Goal: Task Accomplishment & Management: Manage account settings

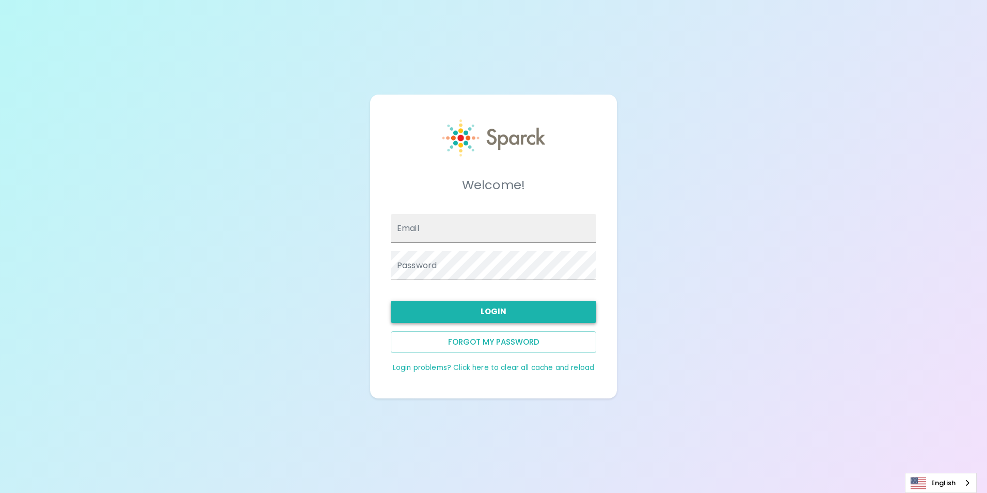
type input "mvega@sfbaycoffee.com"
click at [490, 312] on button "Login" at bounding box center [494, 312] width 206 height 22
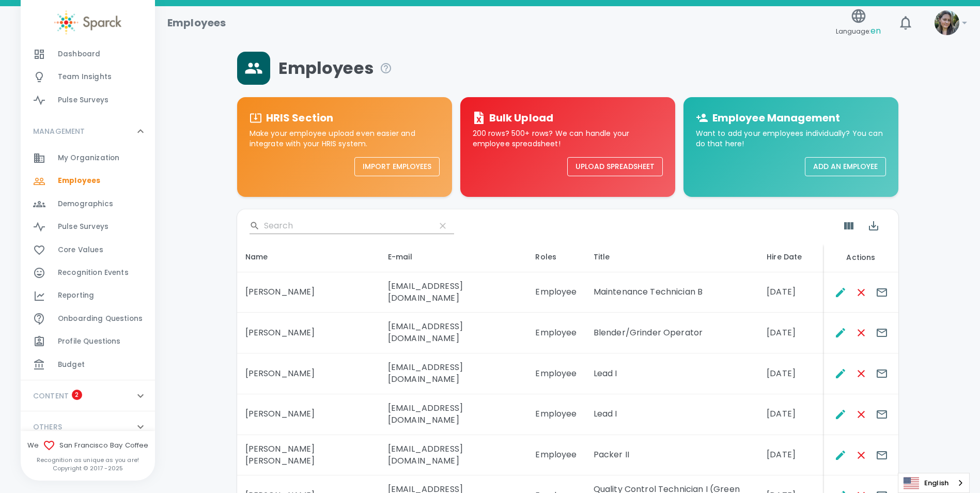
scroll to position [138, 0]
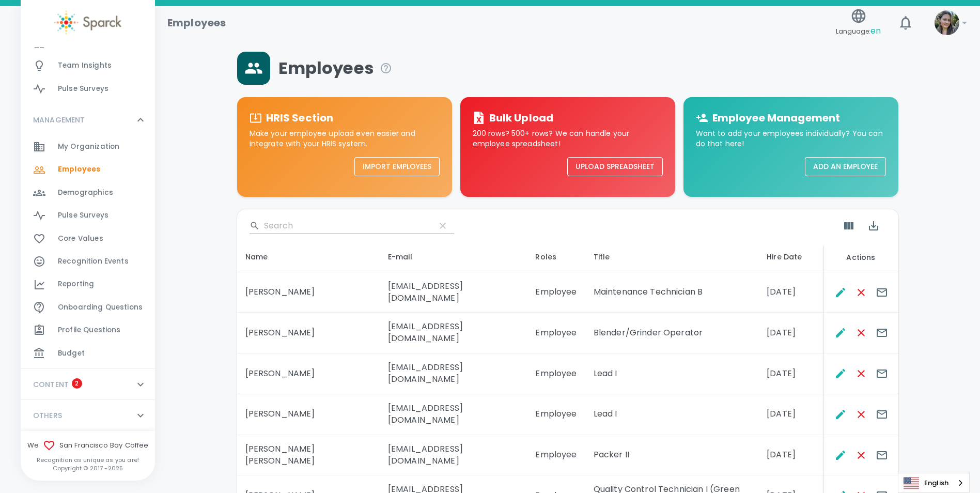
click at [60, 349] on span "Budget" at bounding box center [71, 353] width 27 height 10
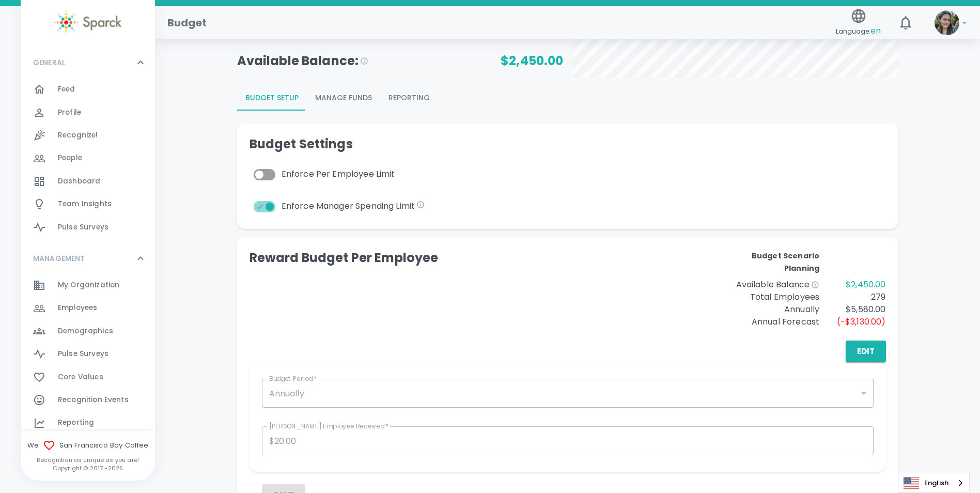
scroll to position [103, 0]
click at [406, 92] on button "Reporting" at bounding box center [409, 97] width 58 height 25
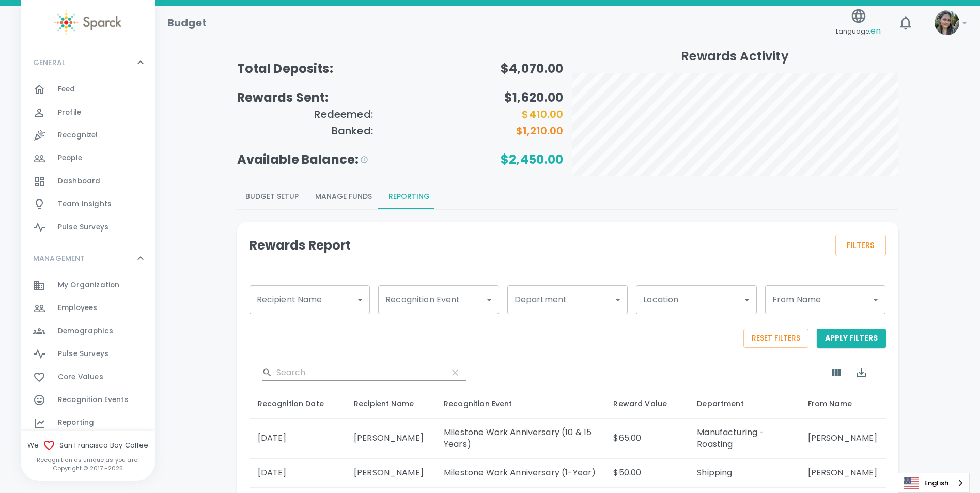
scroll to position [0, 0]
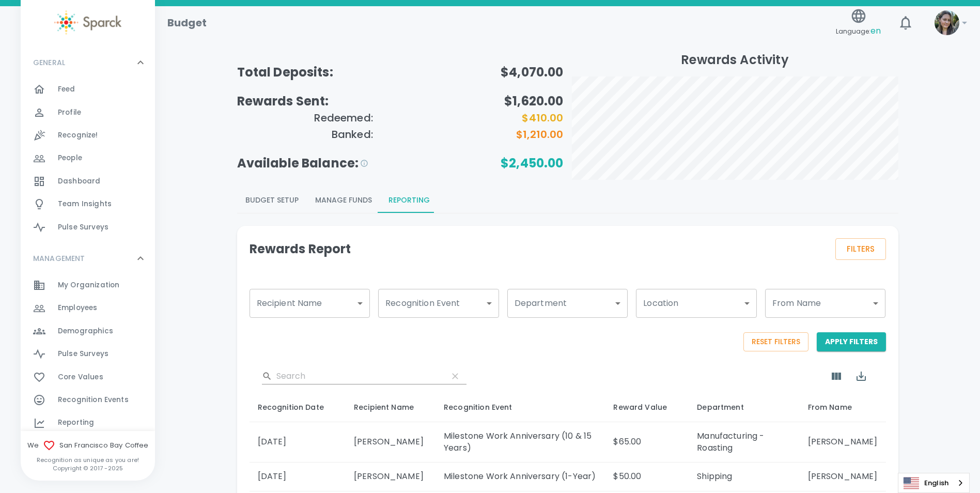
click at [883, 56] on h5 "Rewards Activity" at bounding box center [735, 60] width 326 height 17
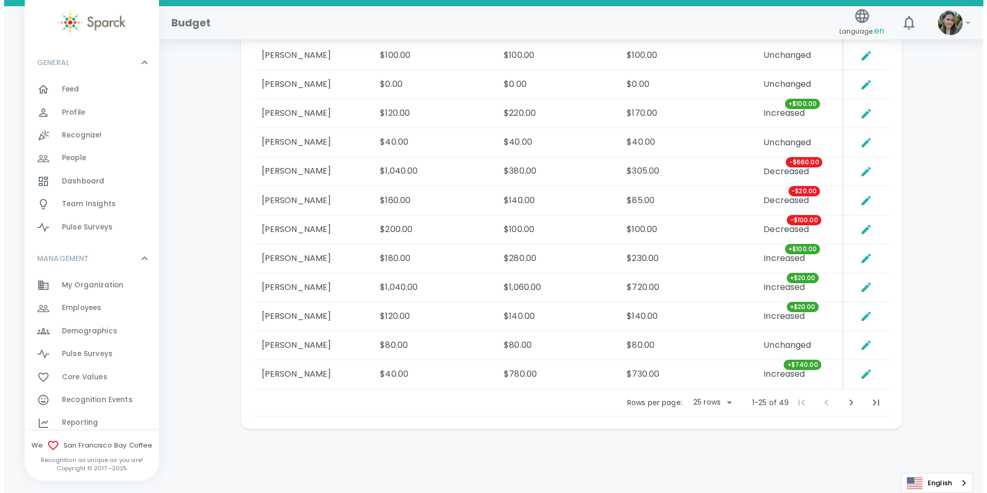
scroll to position [1089, 0]
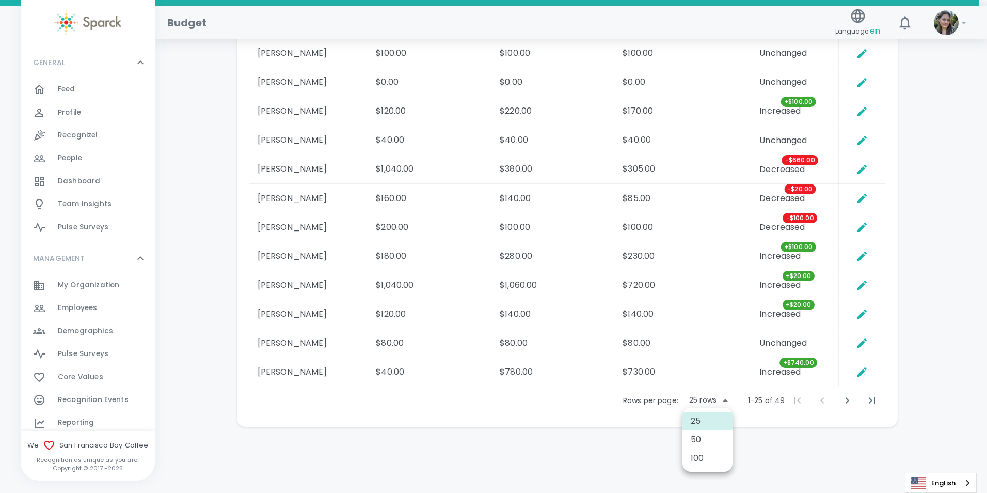
click at [701, 450] on li "100" at bounding box center [708, 458] width 50 height 19
type input "100"
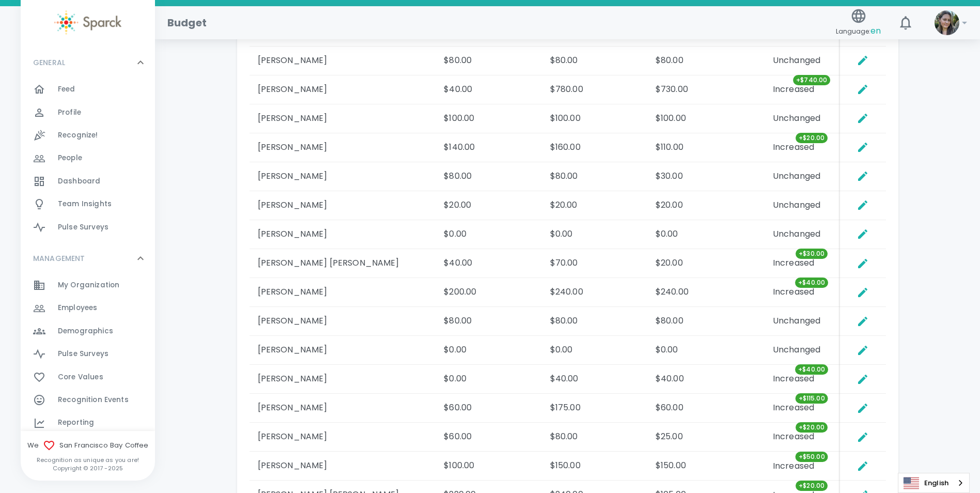
scroll to position [1370, 0]
click at [863, 206] on icon "Set Direct Budget Amount" at bounding box center [862, 205] width 9 height 9
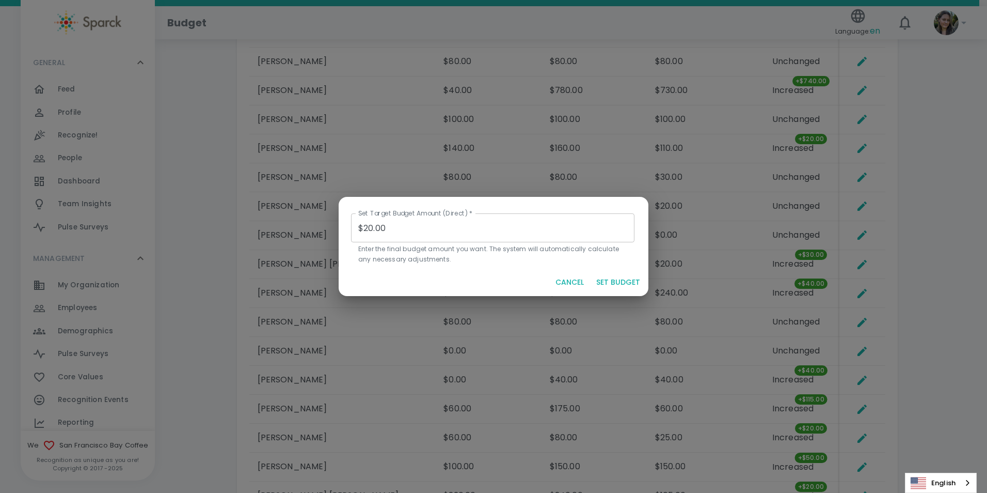
click at [369, 229] on input "$20.00" at bounding box center [493, 227] width 284 height 29
type input "$70.00"
click at [612, 280] on button "SET BUDGET" at bounding box center [618, 282] width 52 height 19
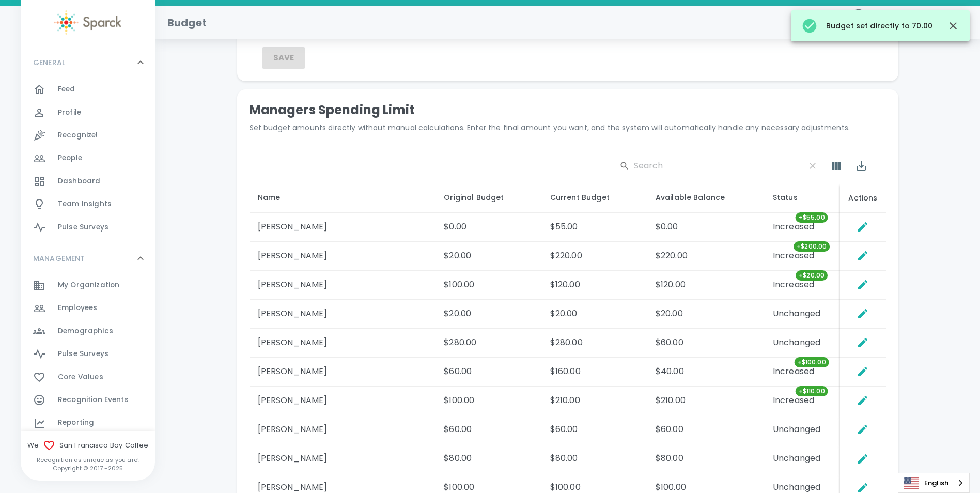
scroll to position [337, 0]
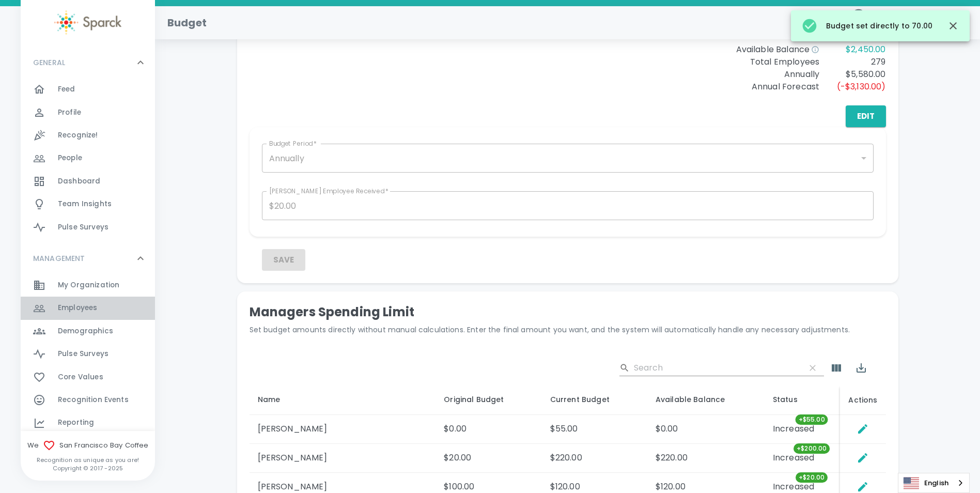
click at [88, 311] on span "Employees" at bounding box center [77, 308] width 39 height 10
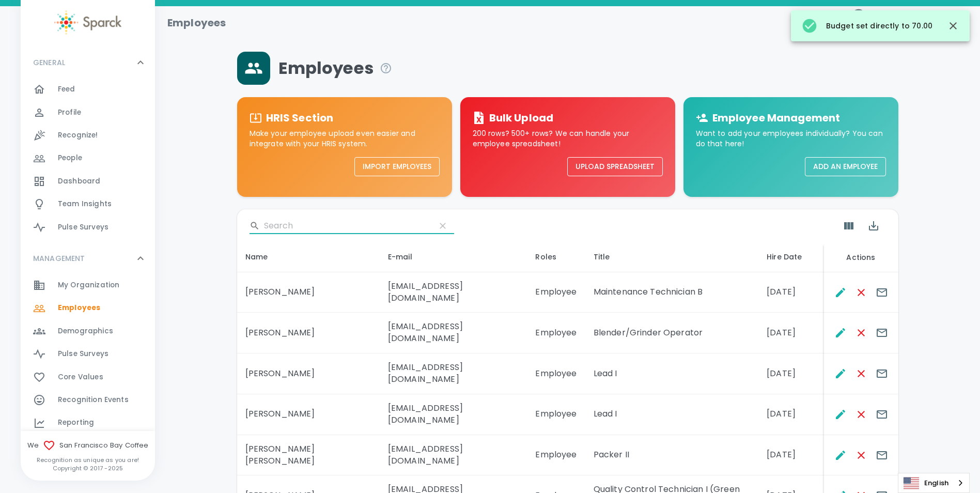
click at [309, 232] on input "Search" at bounding box center [345, 225] width 163 height 17
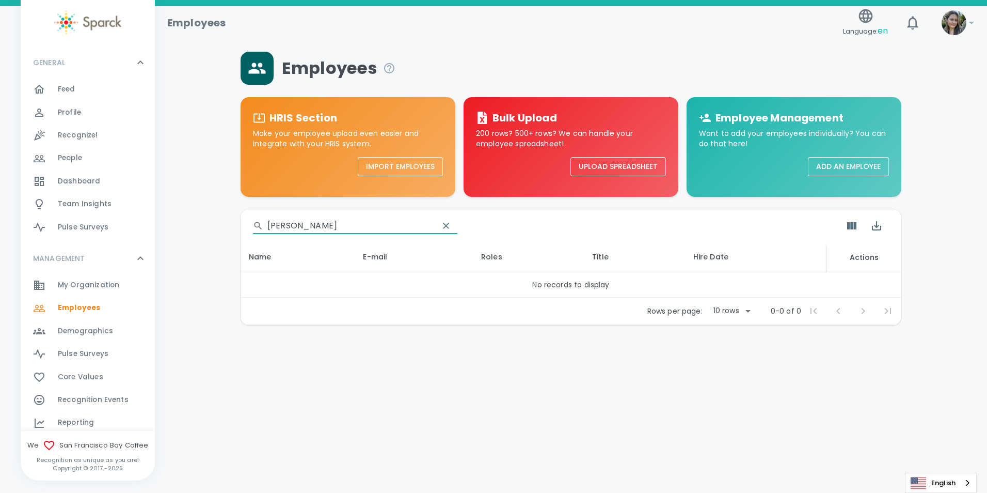
click at [360, 379] on html "Skip Navigation Employees Language: en ! GENERAL 0 Feed 0 Profile 0 Recognize! …" at bounding box center [493, 189] width 987 height 379
click at [327, 230] on input "[PERSON_NAME]" at bounding box center [349, 225] width 163 height 17
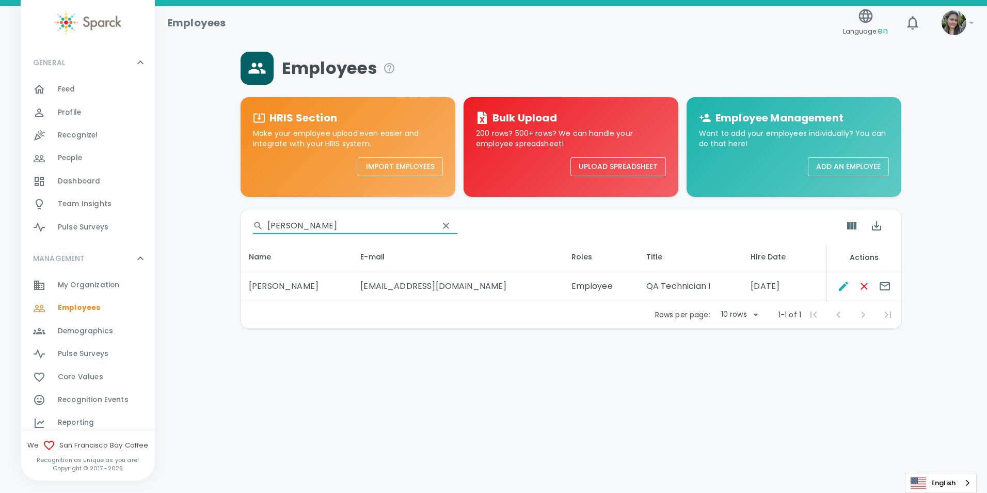
click at [321, 228] on input "gina" at bounding box center [349, 225] width 163 height 17
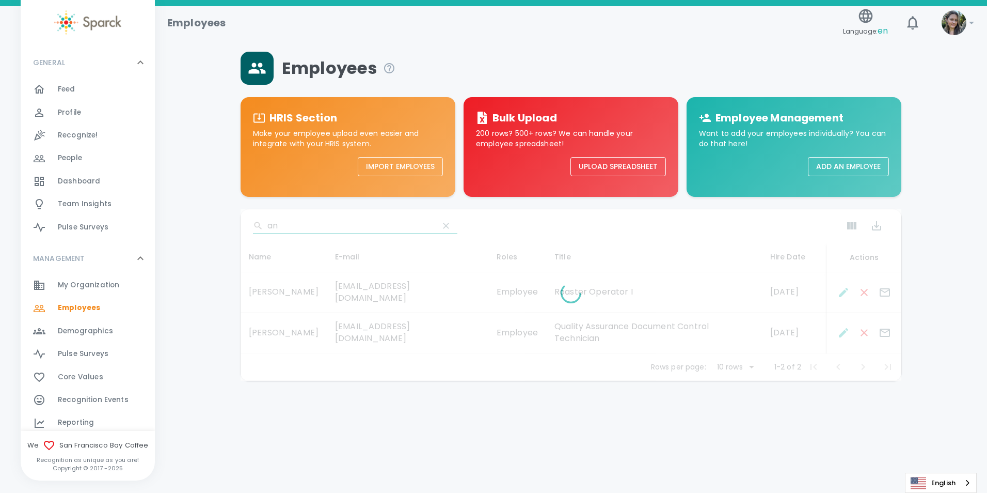
type input "a"
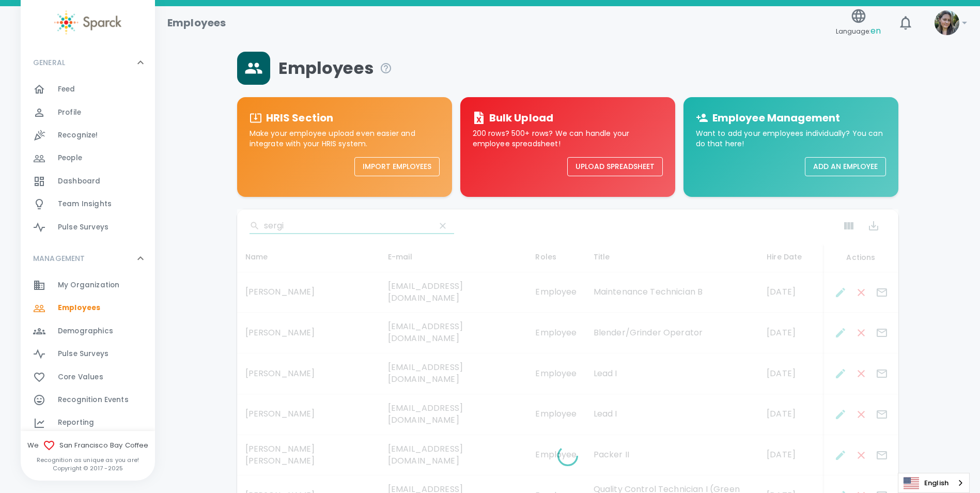
type input "[PERSON_NAME]"
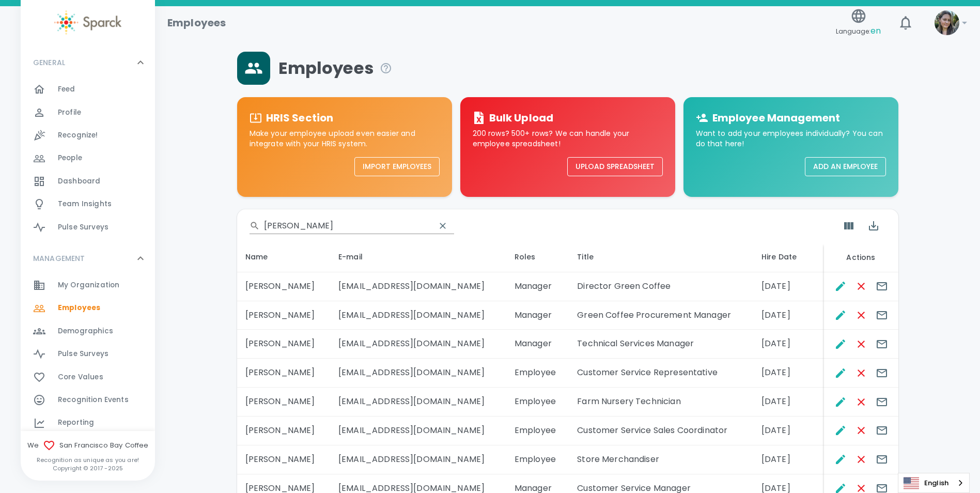
click at [72, 90] on span "Feed" at bounding box center [67, 89] width 18 height 10
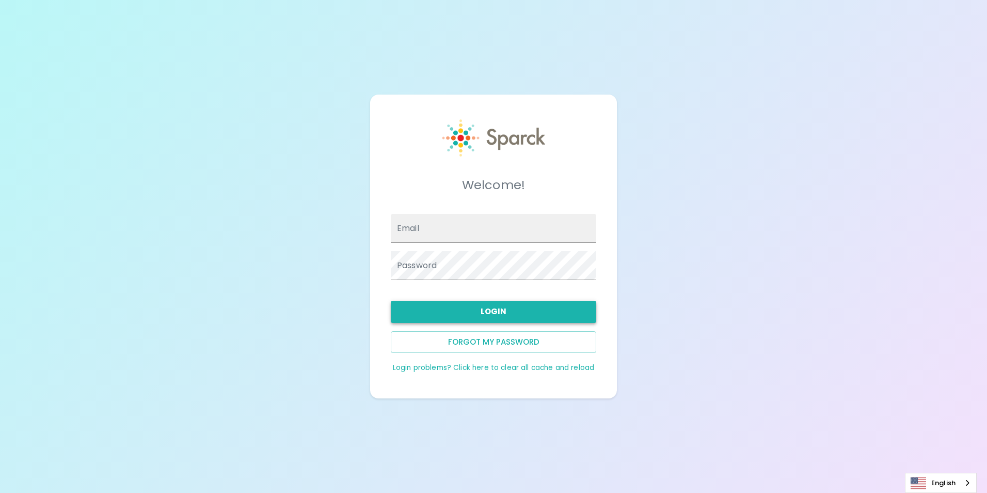
type input "[EMAIL_ADDRESS][DOMAIN_NAME]"
click at [477, 312] on button "Login" at bounding box center [494, 312] width 206 height 22
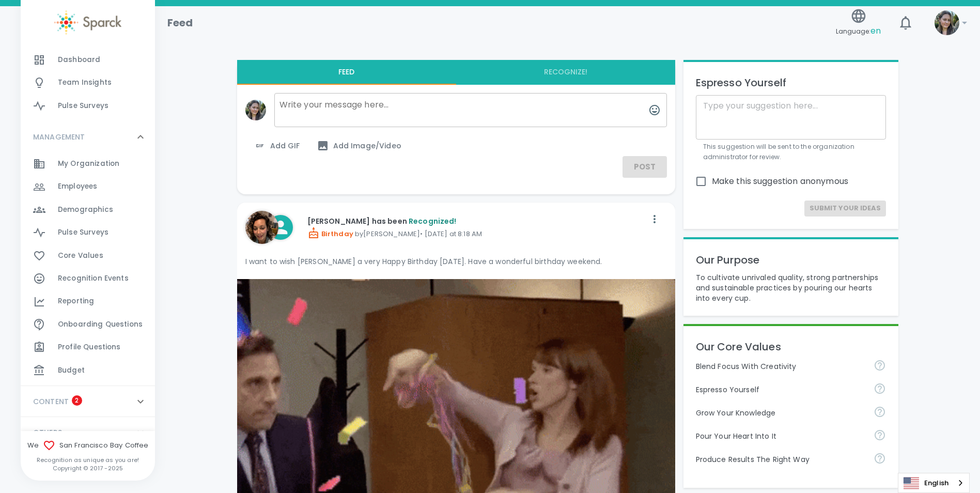
scroll to position [138, 0]
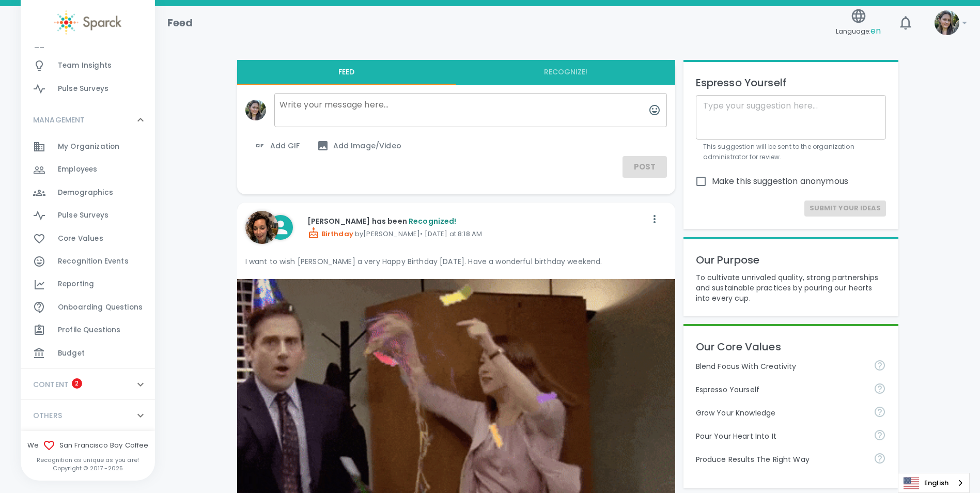
click at [96, 358] on div "Budget 0" at bounding box center [106, 353] width 97 height 14
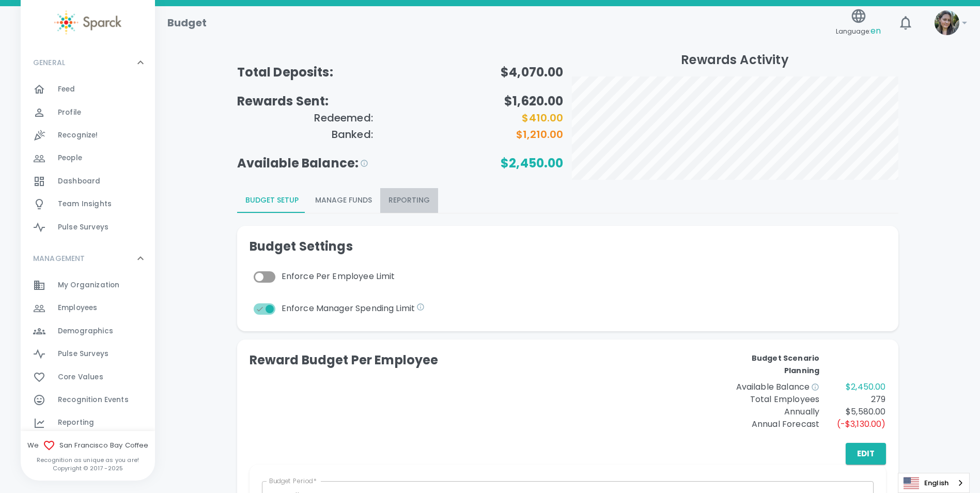
click at [420, 201] on button "Reporting" at bounding box center [409, 200] width 58 height 25
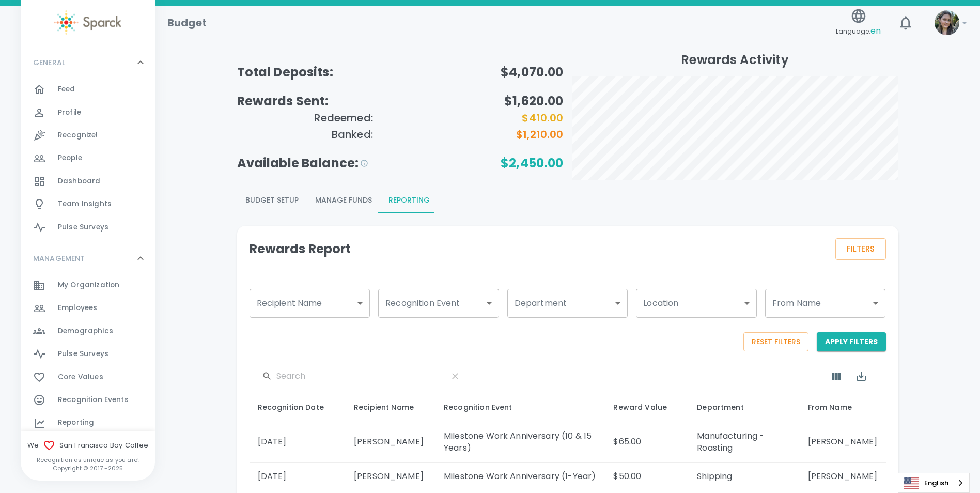
click at [315, 366] on div "​" at bounding box center [567, 375] width 636 height 33
click at [259, 195] on button "Budget Setup" at bounding box center [272, 200] width 70 height 25
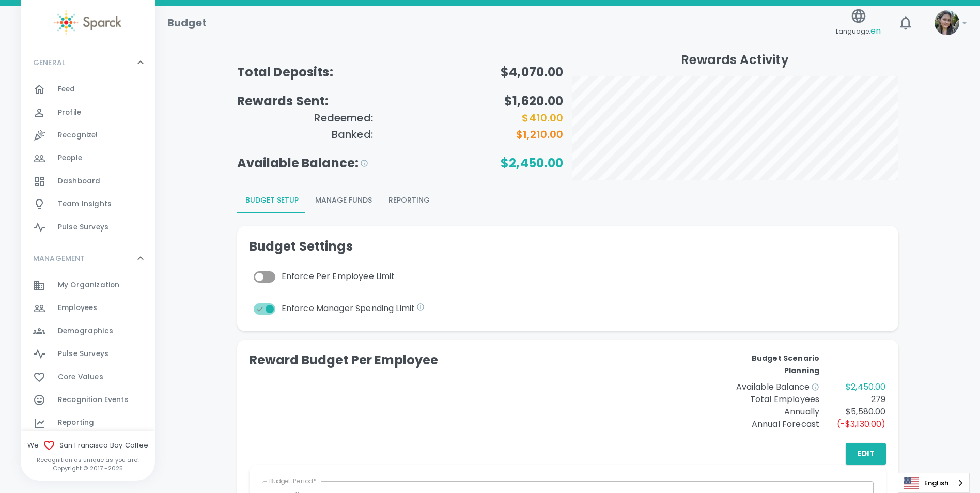
click at [327, 203] on button "Manage Funds" at bounding box center [343, 200] width 73 height 25
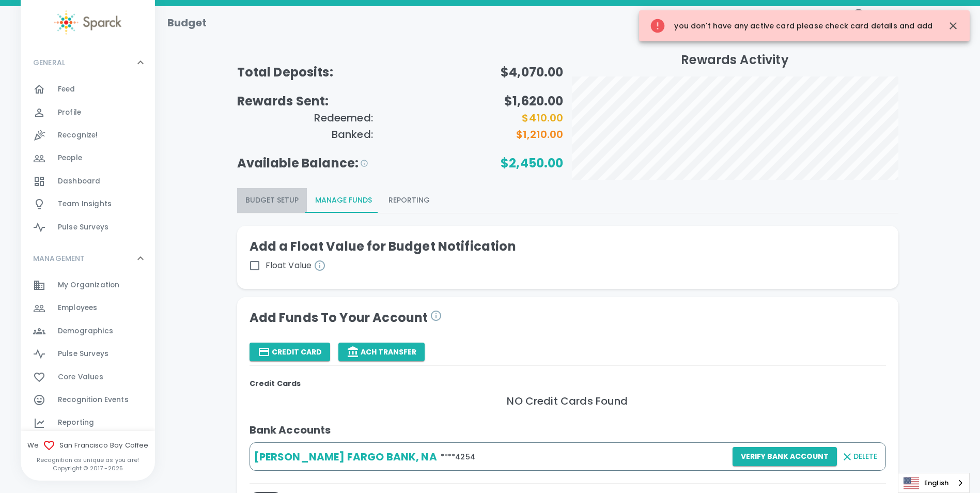
click at [281, 203] on button "Budget Setup" at bounding box center [272, 200] width 70 height 25
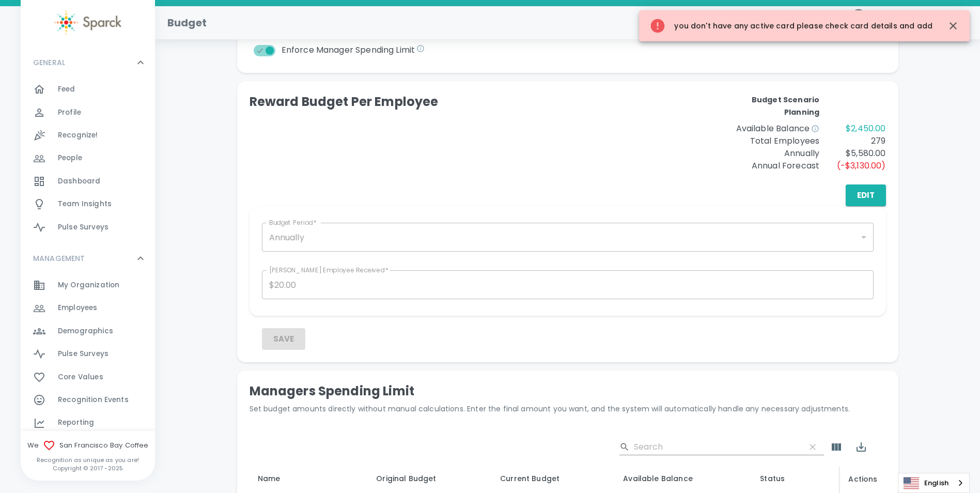
scroll to position [413, 0]
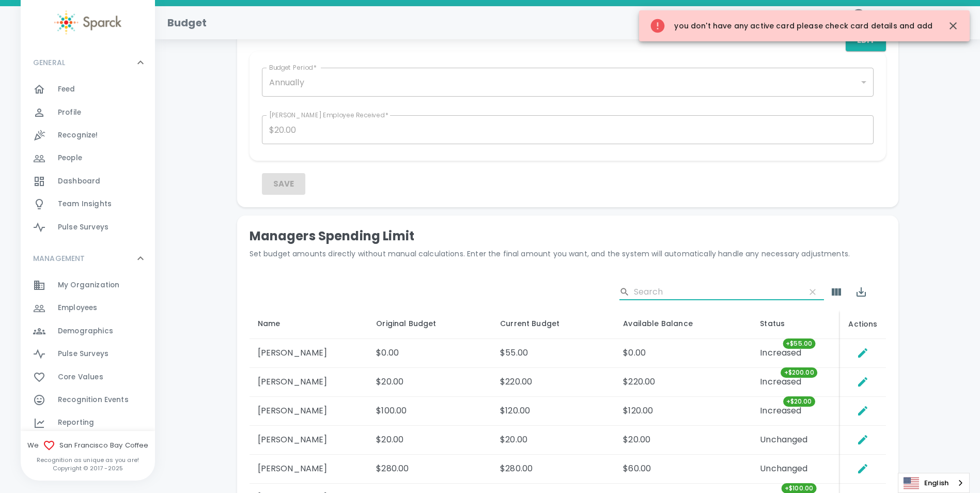
click at [722, 294] on input "Search" at bounding box center [715, 292] width 163 height 17
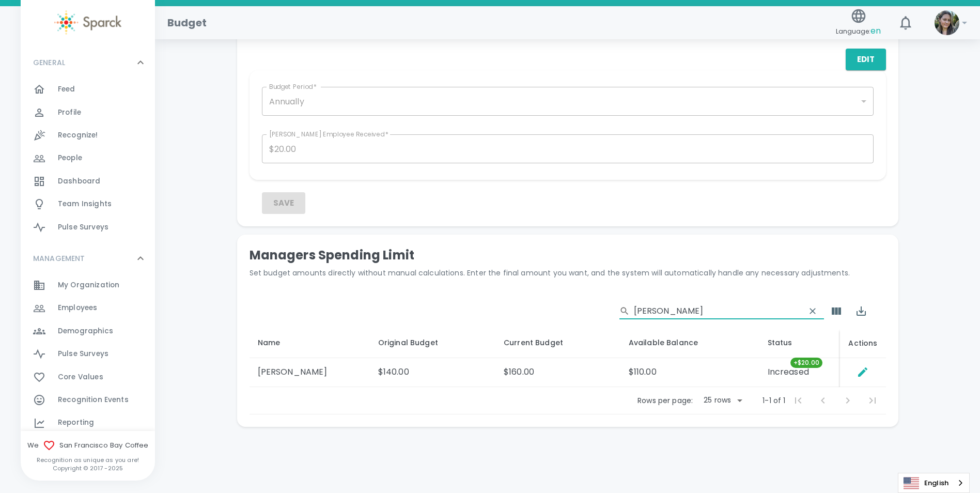
scroll to position [394, 0]
type input "[PERSON_NAME]"
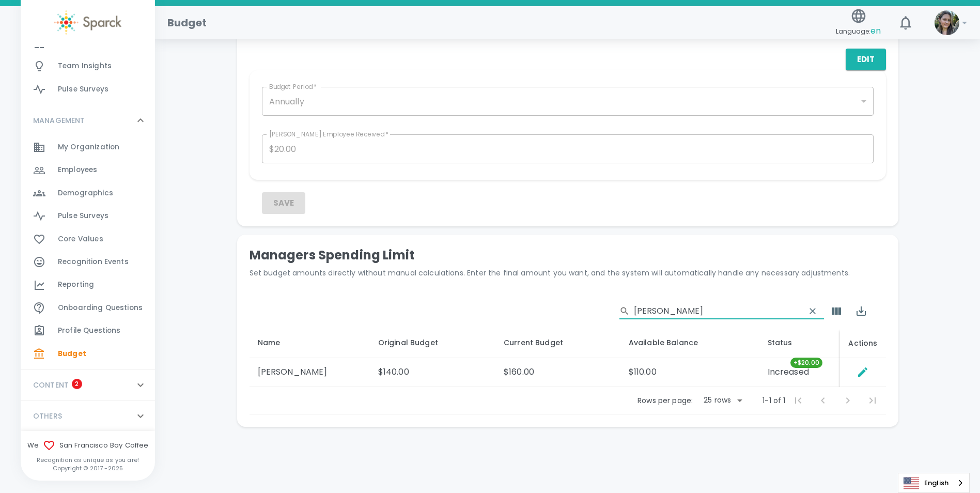
scroll to position [138, 0]
click at [71, 260] on span "Recognition Events" at bounding box center [93, 261] width 71 height 10
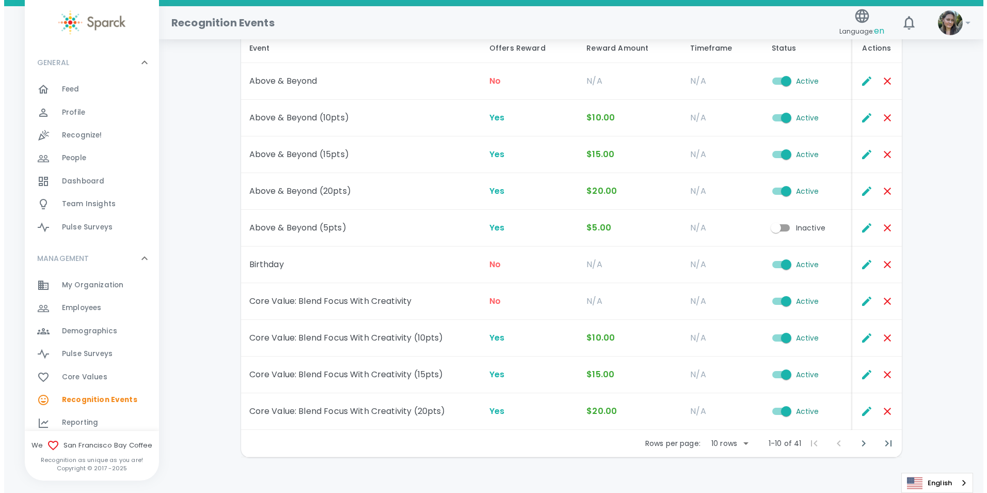
scroll to position [115, 0]
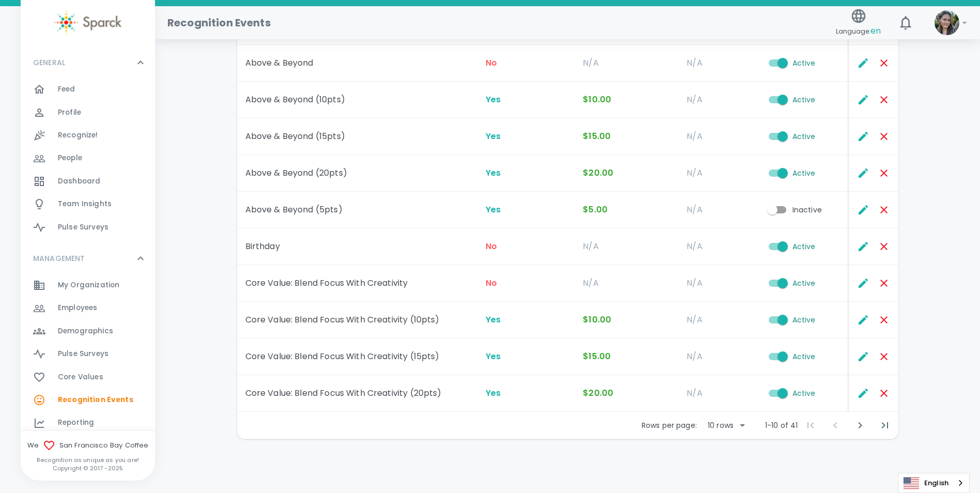
click at [726, 428] on body "Skip Navigation Recognition Events Language: en 0 ! GENERAL 0 Feed 0 Profile 0 …" at bounding box center [490, 189] width 980 height 608
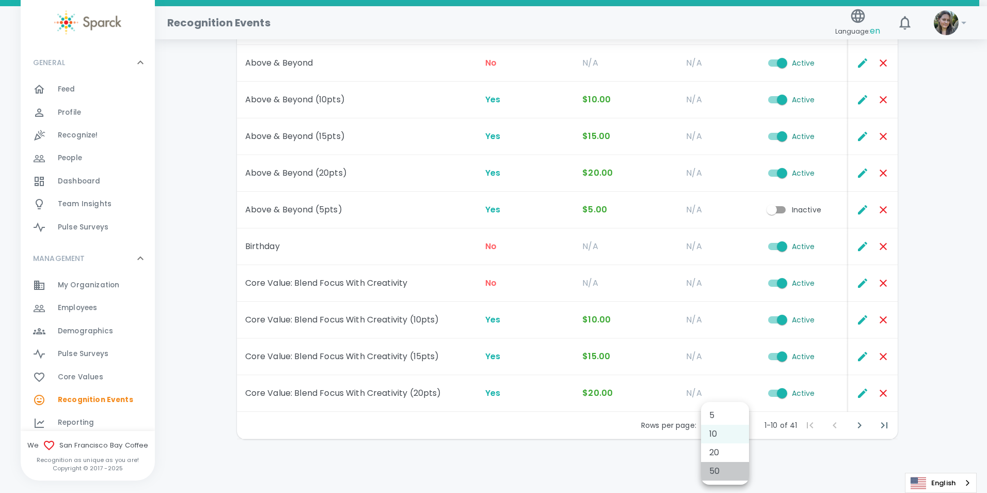
click at [724, 465] on li "50" at bounding box center [725, 471] width 48 height 19
type input "50"
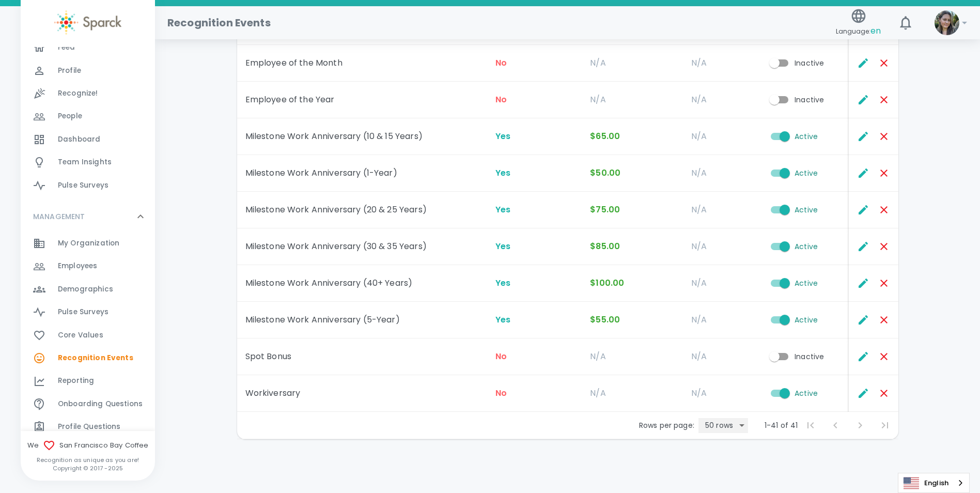
scroll to position [103, 0]
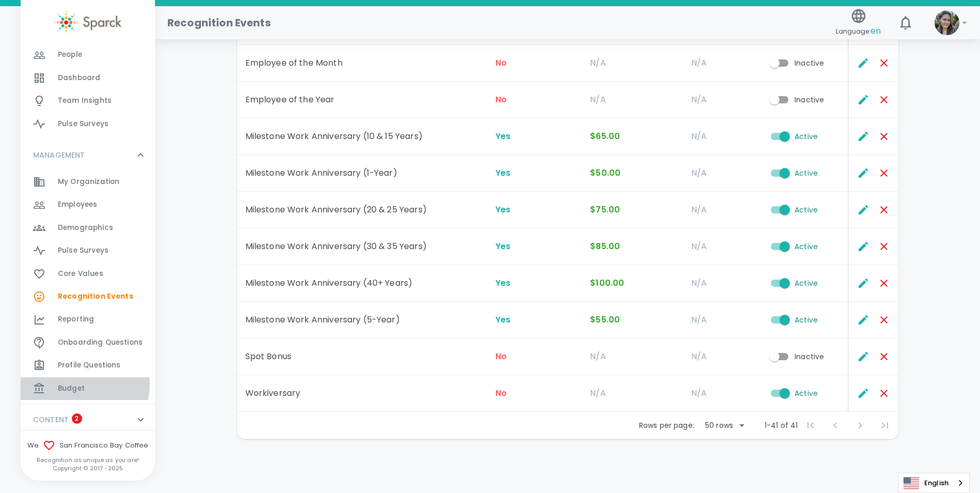
click at [82, 385] on span "Budget" at bounding box center [71, 388] width 27 height 10
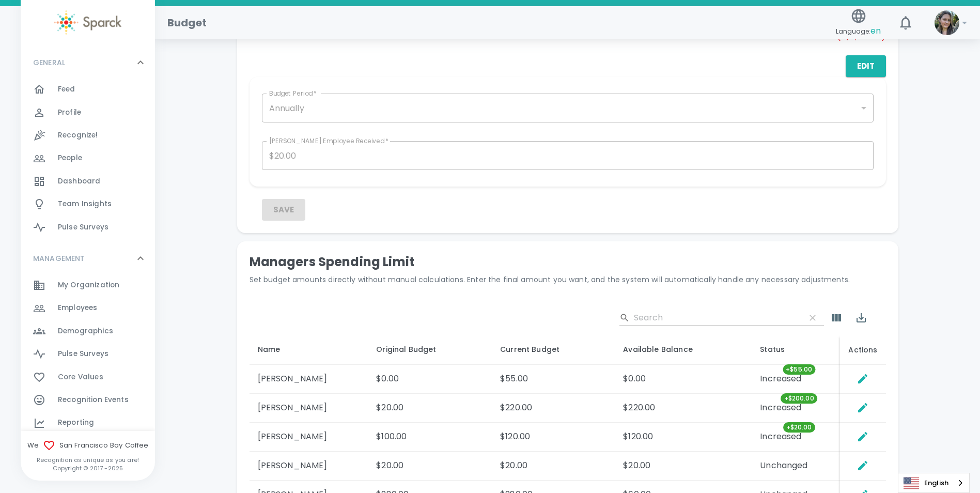
scroll to position [516, 0]
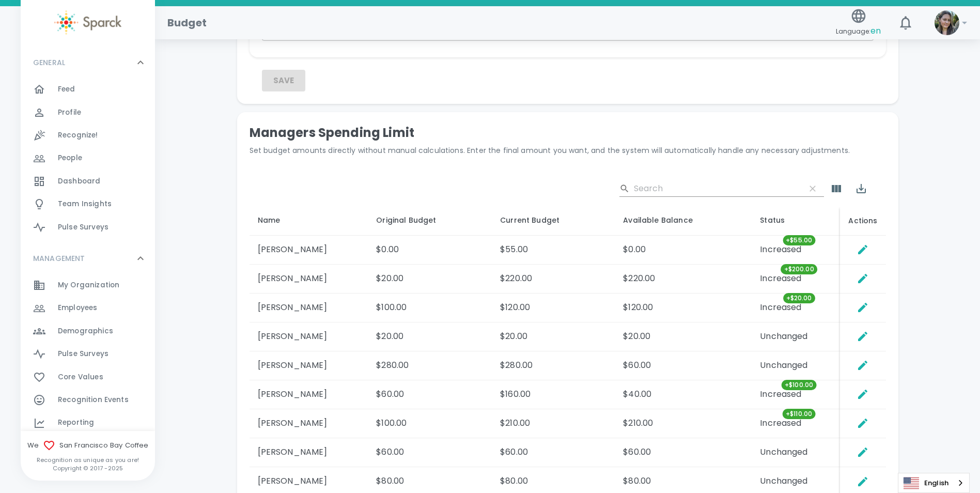
click at [707, 196] on input "Search" at bounding box center [715, 188] width 163 height 17
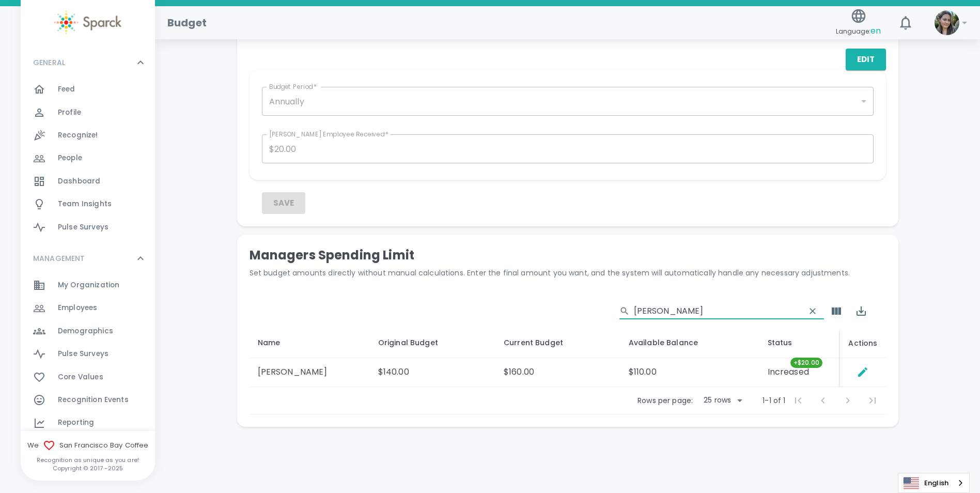
scroll to position [394, 0]
type input "[PERSON_NAME]"
click at [862, 373] on icon "Set Direct Budget Amount" at bounding box center [862, 371] width 9 height 9
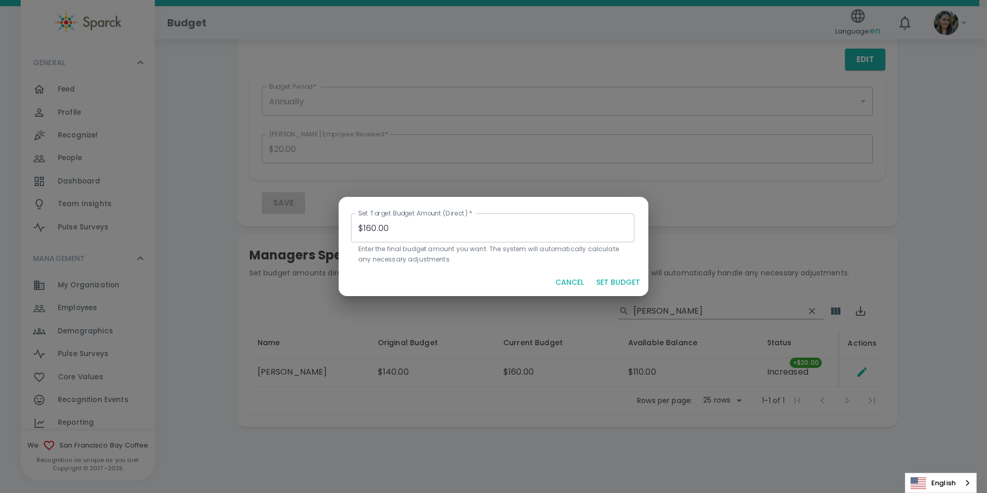
click at [368, 230] on input "$160.00" at bounding box center [493, 227] width 284 height 29
click at [373, 230] on input "$160.00" at bounding box center [493, 227] width 284 height 29
click at [617, 281] on button "SET BUDGET" at bounding box center [618, 282] width 52 height 19
type input "$0.00"
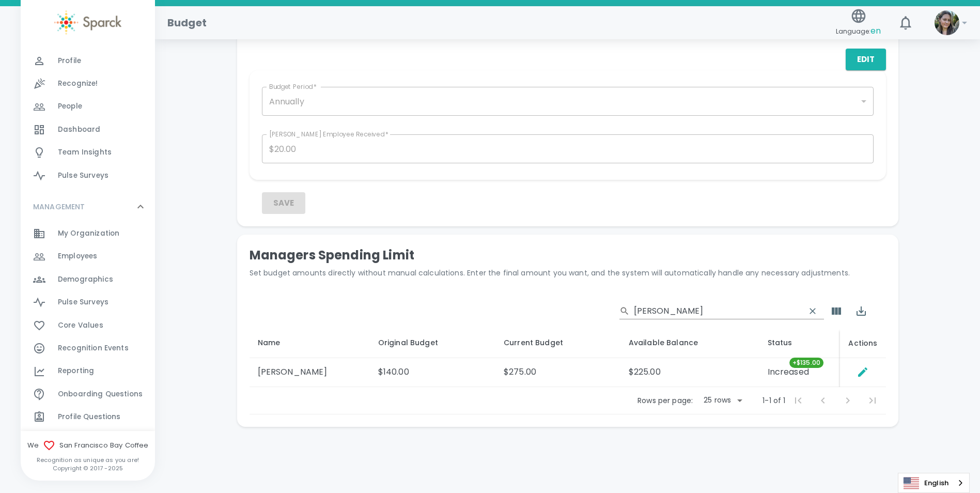
scroll to position [103, 0]
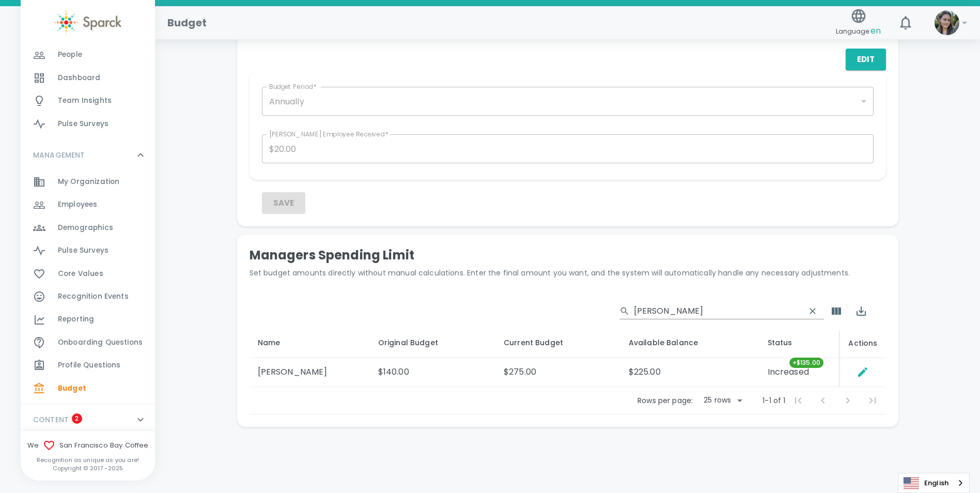
click at [84, 396] on div "Budget 0" at bounding box center [88, 388] width 134 height 23
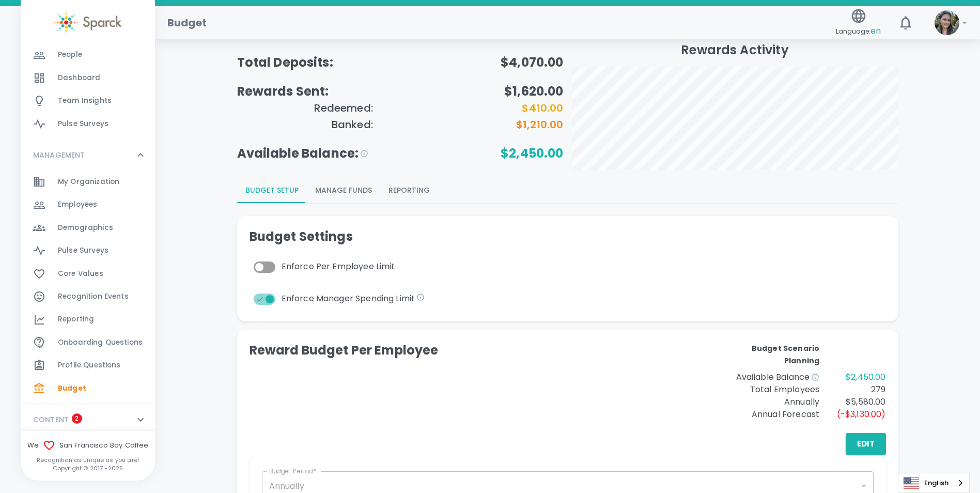
scroll to position [0, 0]
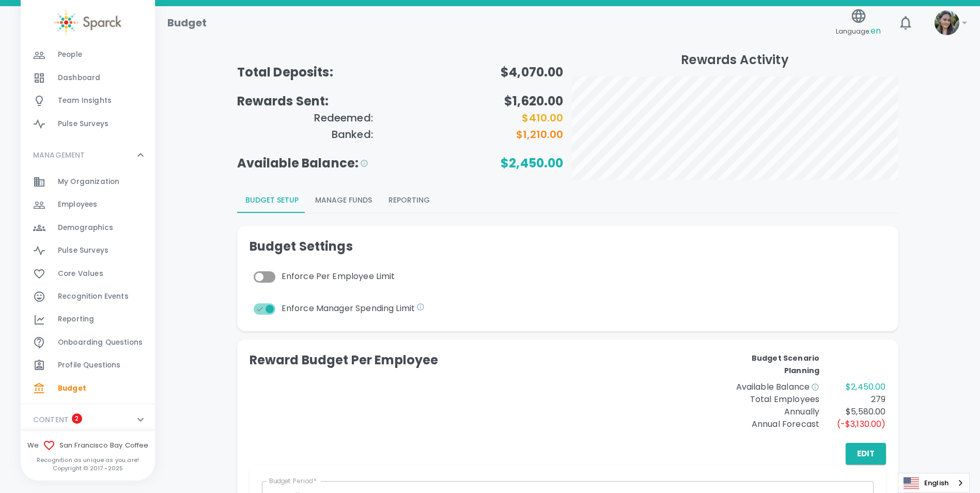
click at [283, 197] on button "Budget Setup" at bounding box center [272, 200] width 70 height 25
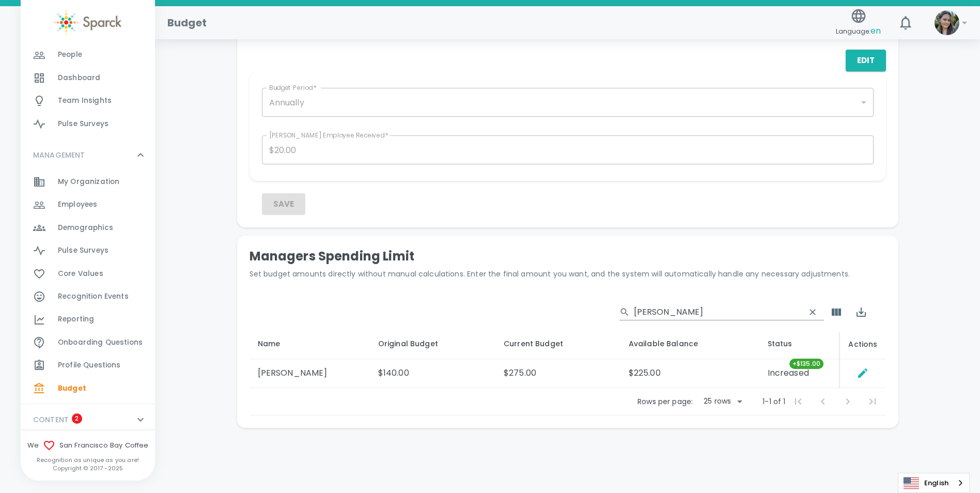
scroll to position [394, 0]
click at [815, 308] on icon "clear" at bounding box center [812, 311] width 10 height 10
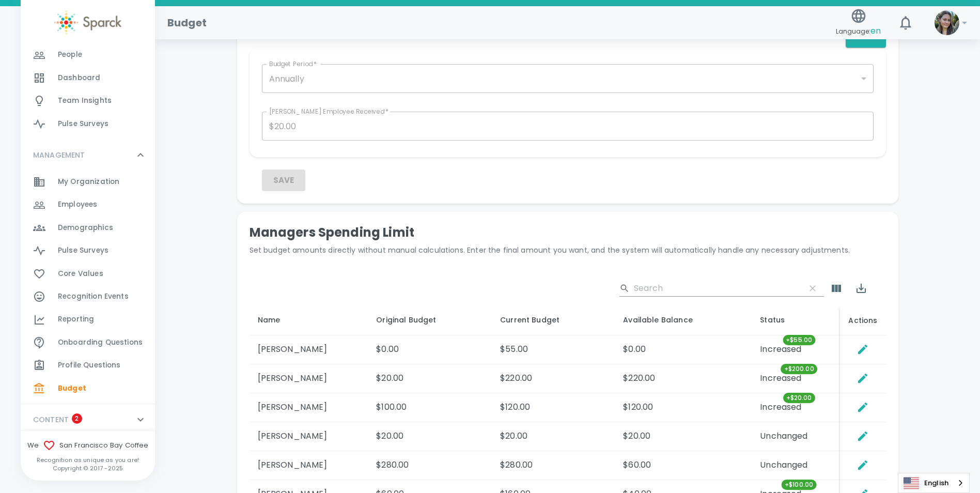
scroll to position [314, 0]
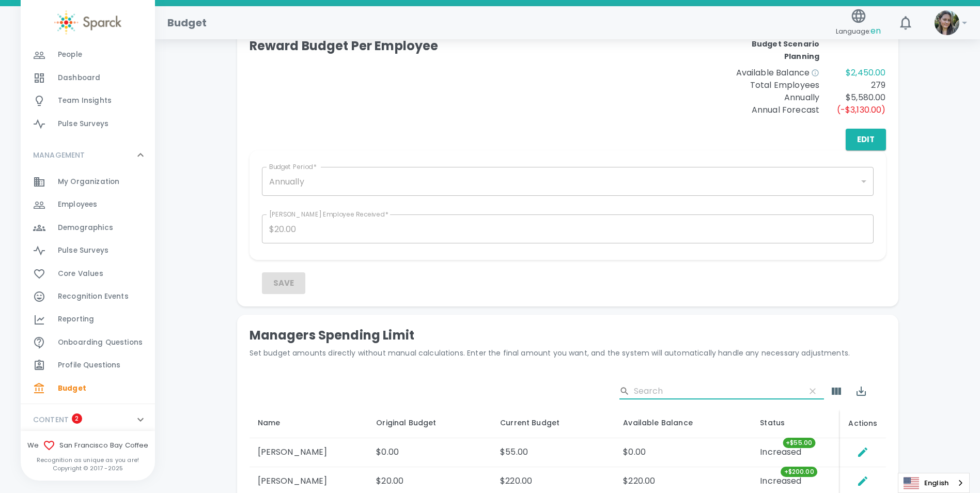
click at [726, 386] on input "Search" at bounding box center [715, 391] width 163 height 17
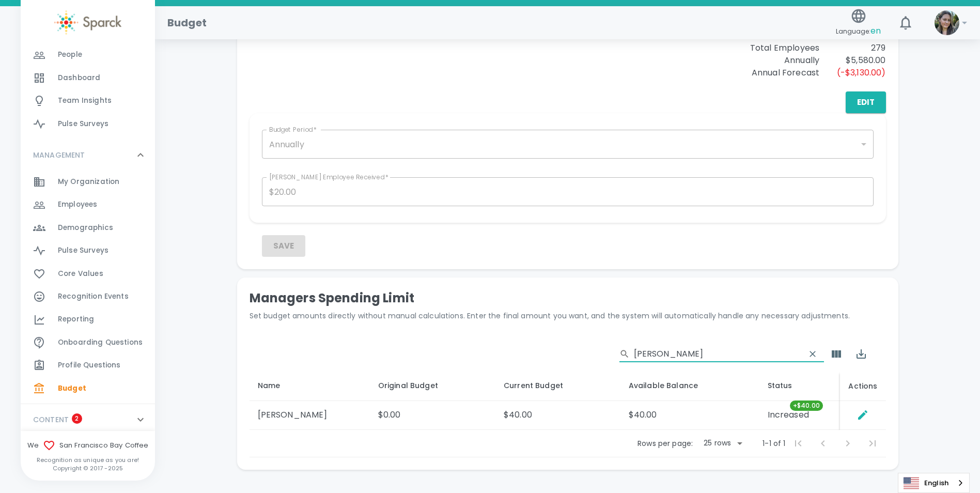
scroll to position [394, 0]
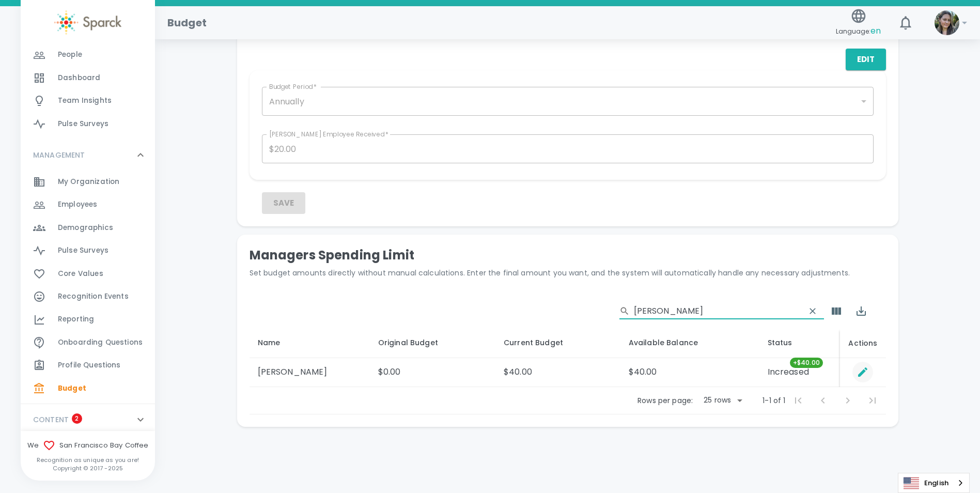
type input "[PERSON_NAME]"
click at [862, 367] on icon "Set Direct Budget Amount" at bounding box center [862, 372] width 12 height 12
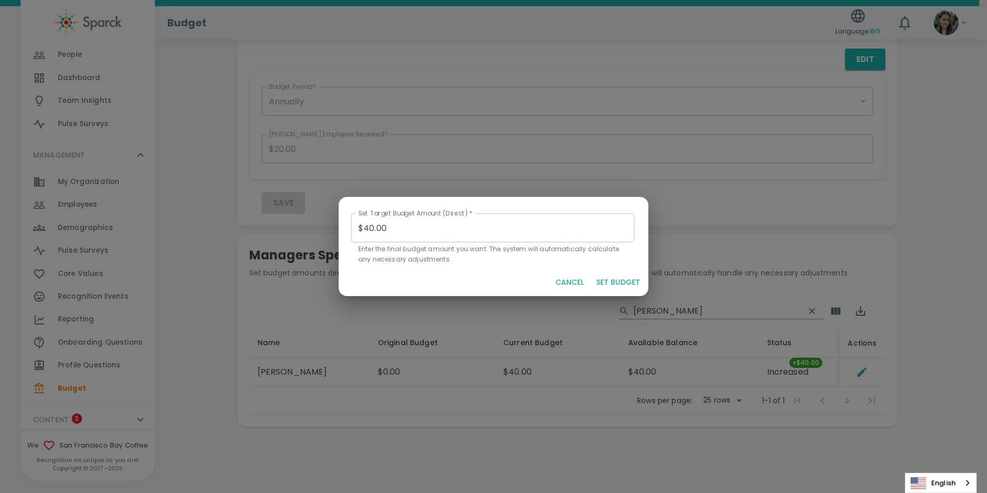
click at [368, 229] on input "$40.00" at bounding box center [493, 227] width 284 height 29
type input "$0.00"
click at [619, 282] on button "SET BUDGET" at bounding box center [618, 282] width 52 height 19
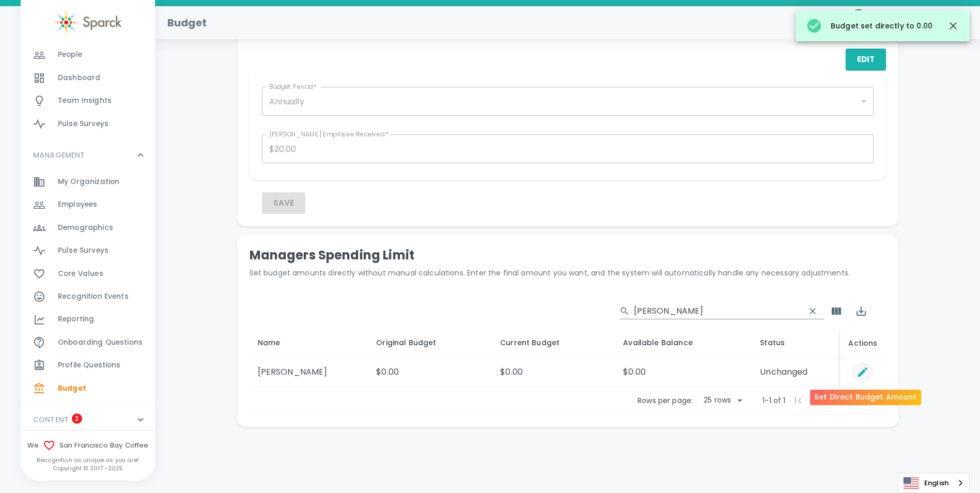
click at [862, 373] on icon "Set Direct Budget Amount" at bounding box center [862, 371] width 9 height 9
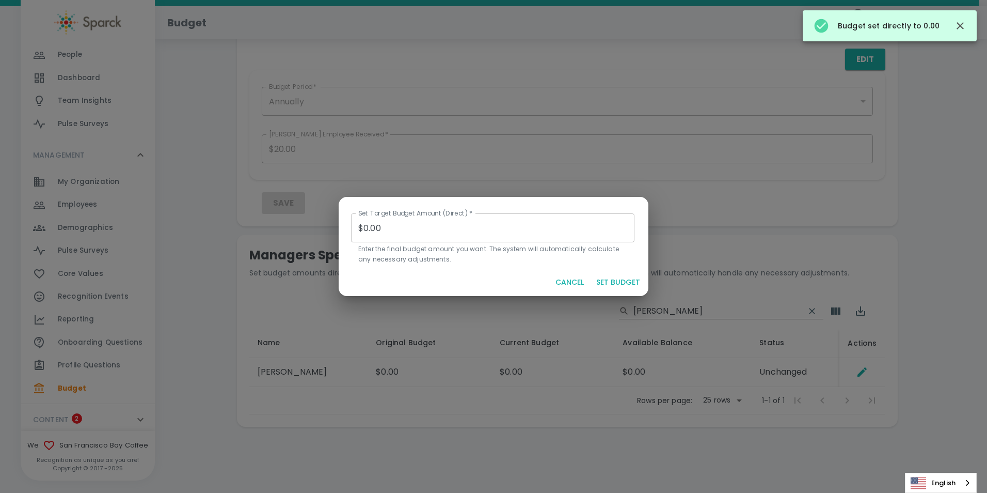
click at [573, 285] on button "CANCEL" at bounding box center [570, 282] width 37 height 19
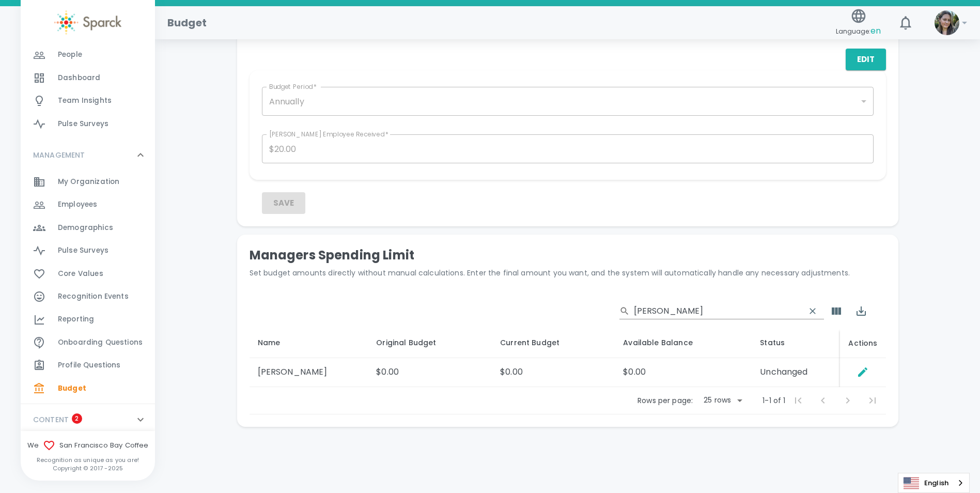
click at [730, 400] on body "Skip Navigation Budget Language: en 0 ! GENERAL 0 Feed 0 Profile 0 Recognize! 0…" at bounding box center [490, 49] width 980 height 887
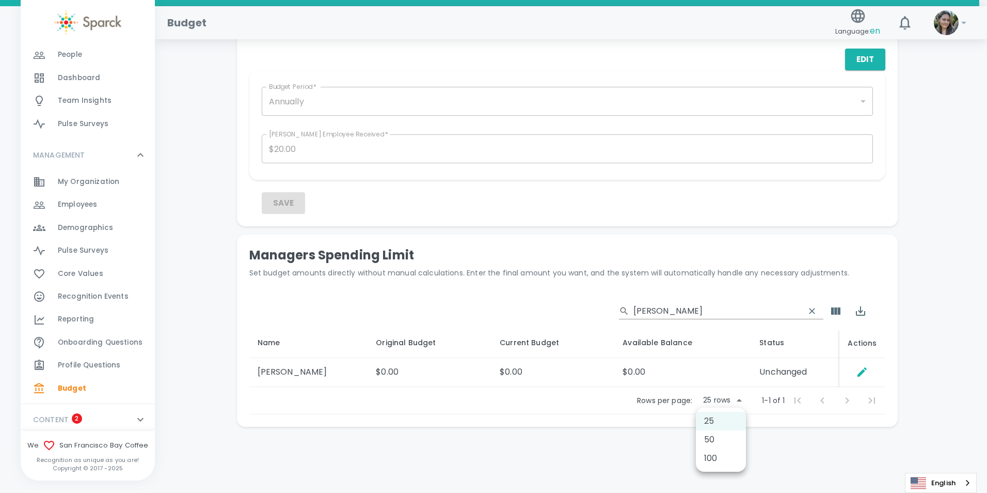
click at [815, 311] on div at bounding box center [493, 246] width 987 height 493
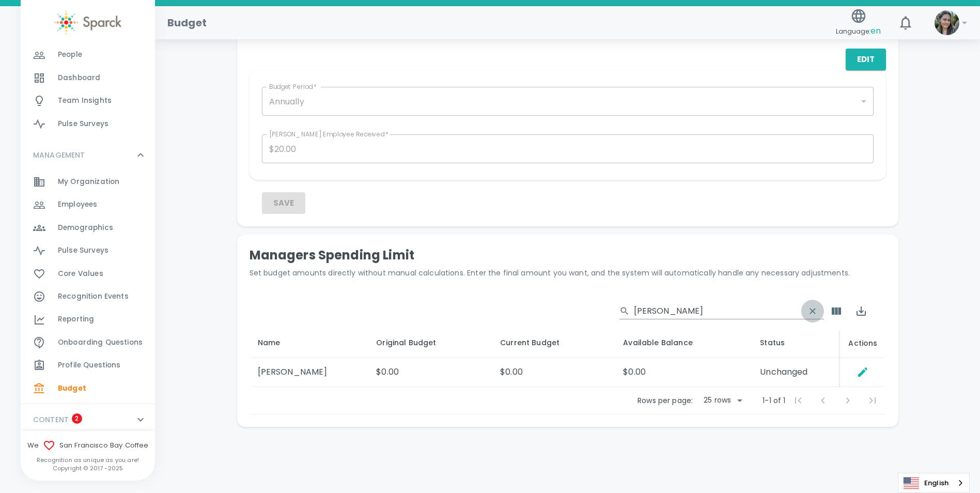
click at [813, 310] on icon "clear" at bounding box center [812, 311] width 6 height 6
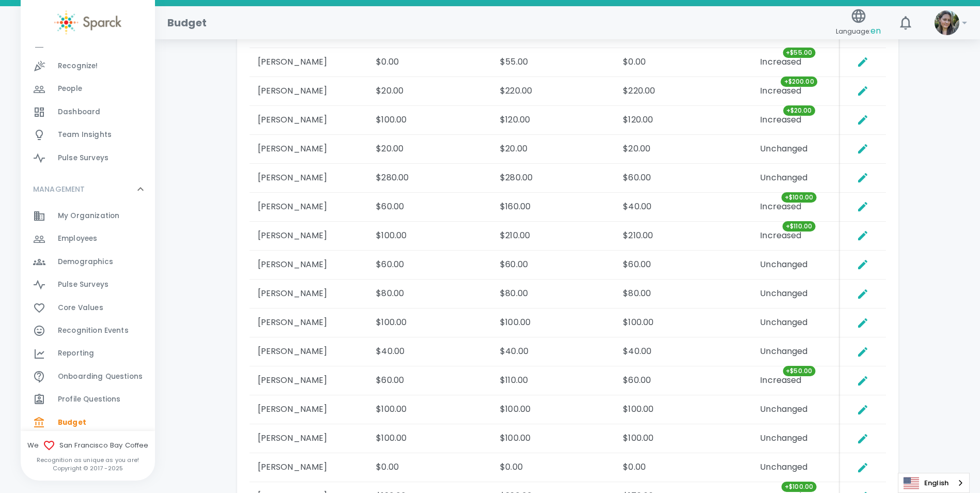
scroll to position [0, 0]
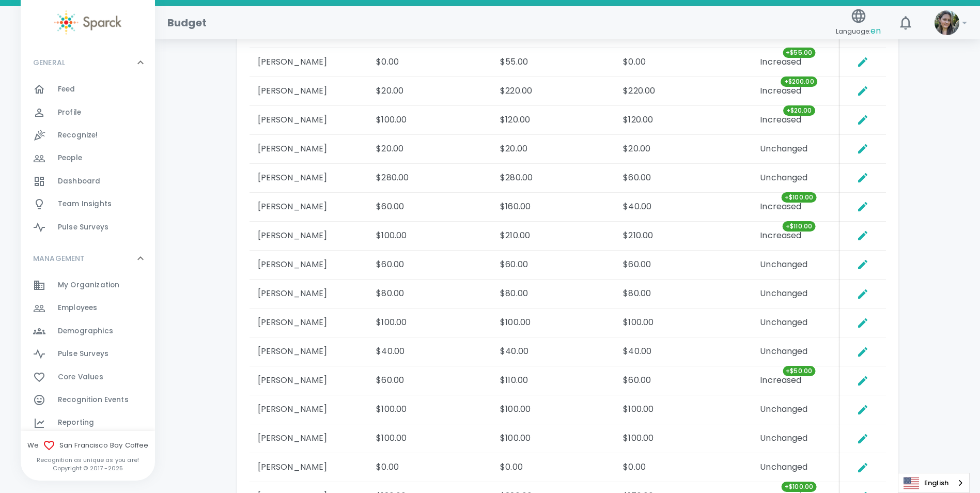
click at [81, 92] on div "Feed 0" at bounding box center [106, 89] width 97 height 14
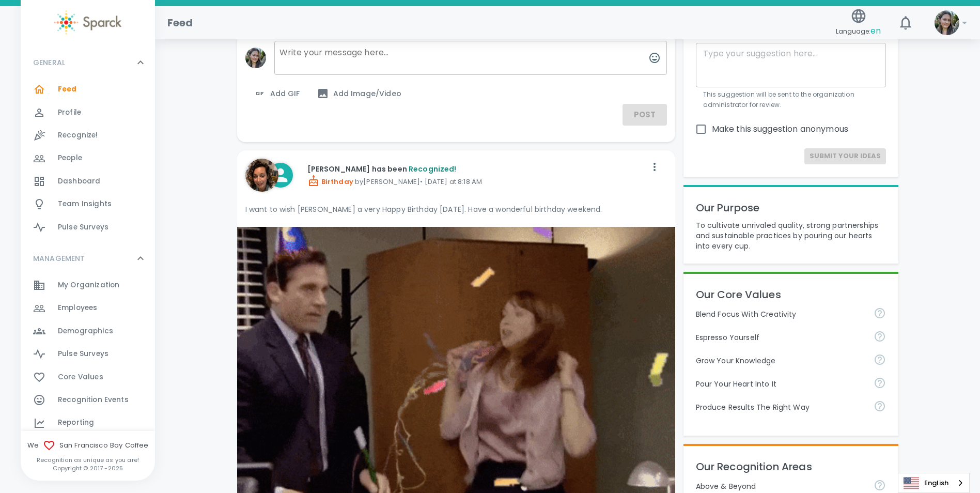
scroll to position [52, 0]
